Goal: Task Accomplishment & Management: Manage account settings

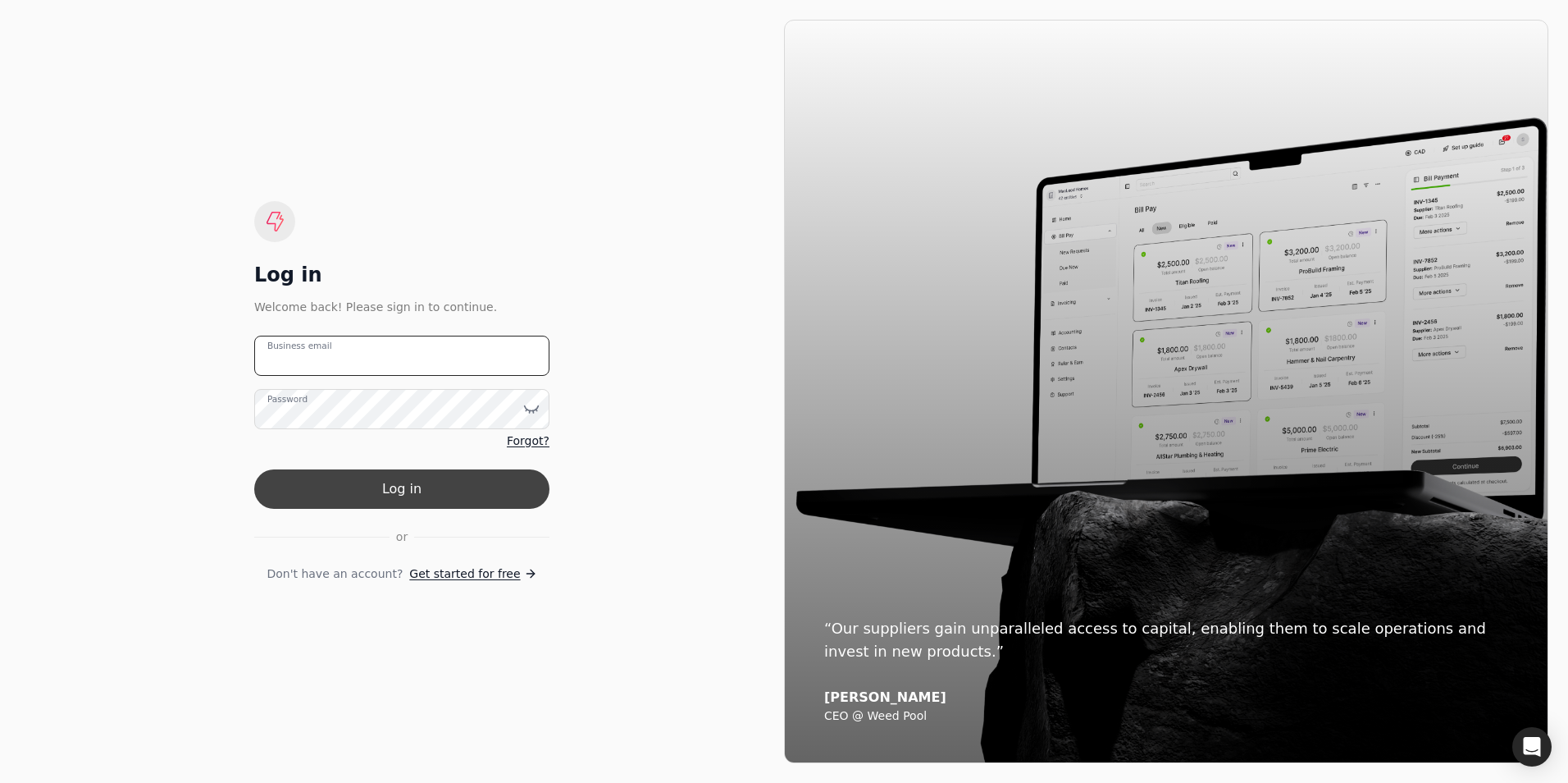
type email "[PERSON_NAME][EMAIL_ADDRESS][DOMAIN_NAME]"
click at [390, 490] on button "Log in" at bounding box center [401, 489] width 296 height 40
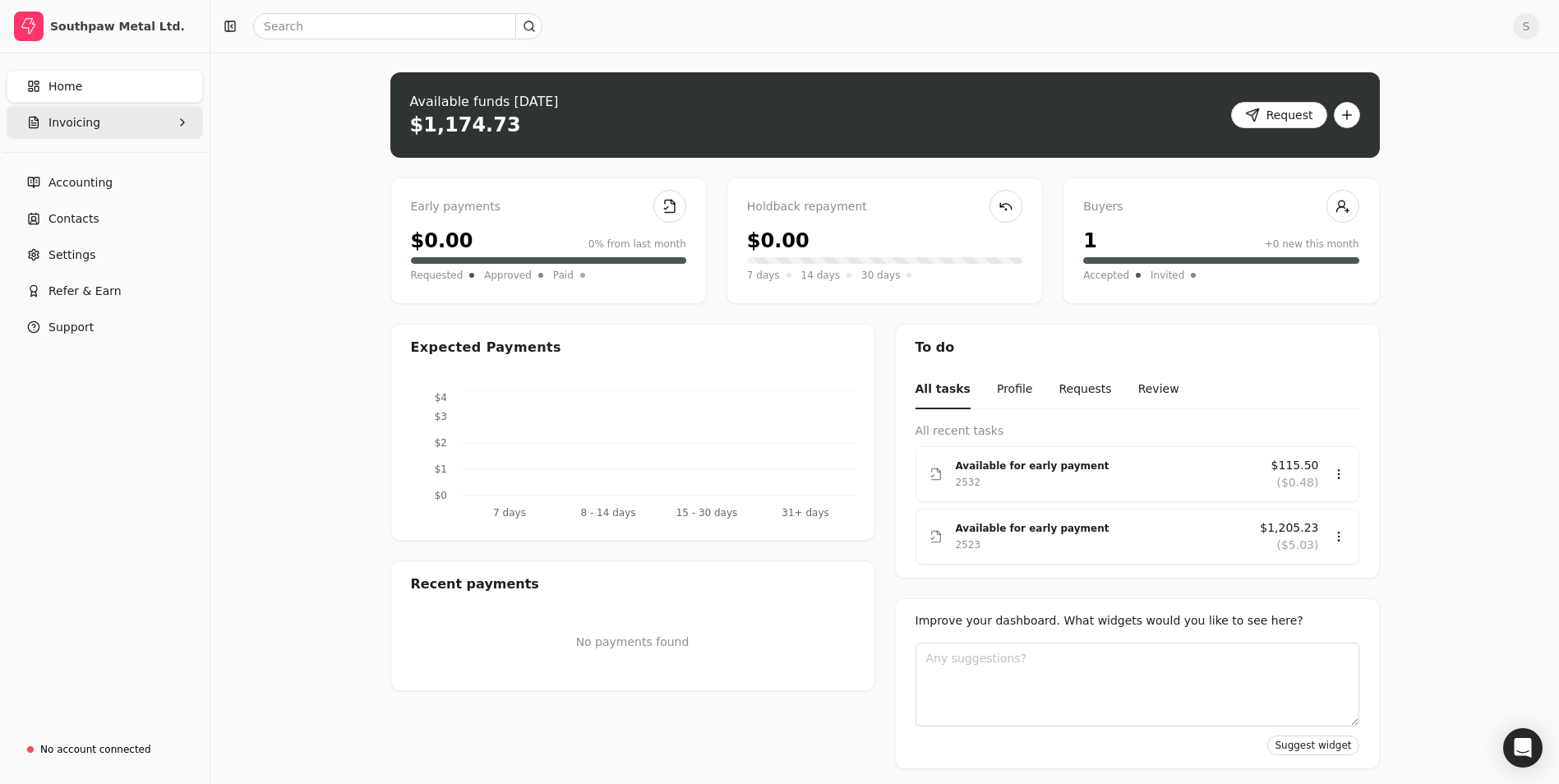
click at [133, 127] on button "Invoicing" at bounding box center [104, 122] width 196 height 33
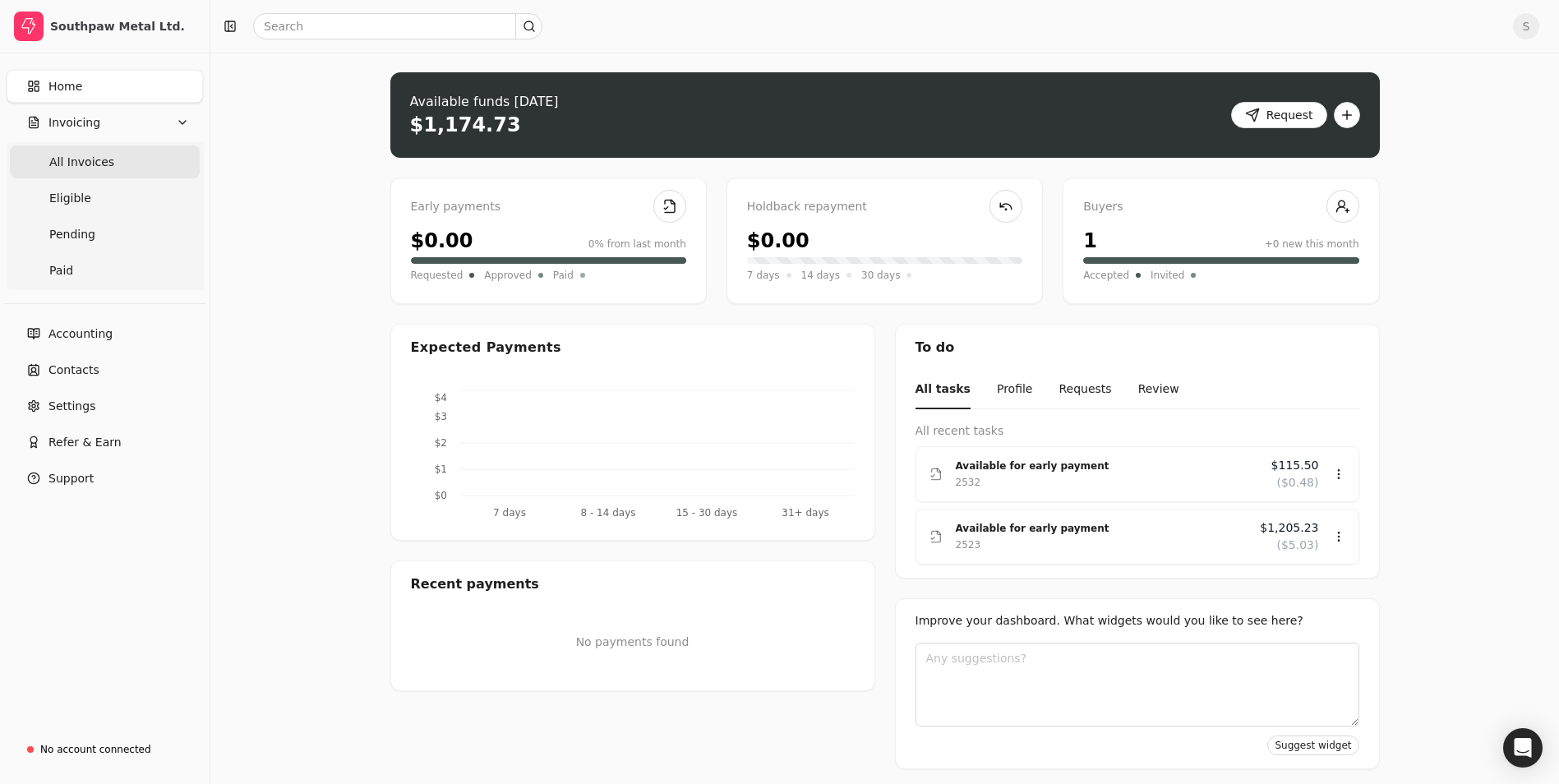
click at [110, 169] on Invoices "All Invoices" at bounding box center [105, 162] width 190 height 33
